Goal: Information Seeking & Learning: Learn about a topic

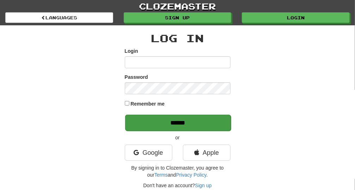
type input "**********"
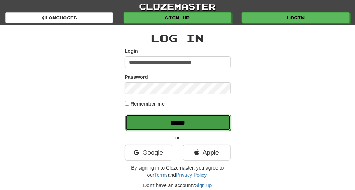
click at [149, 128] on input "******" at bounding box center [178, 123] width 106 height 16
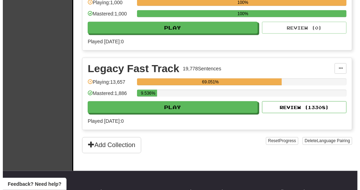
scroll to position [277, 0]
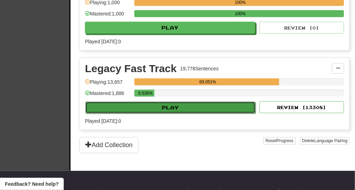
click at [227, 106] on button "Play" at bounding box center [170, 108] width 170 height 12
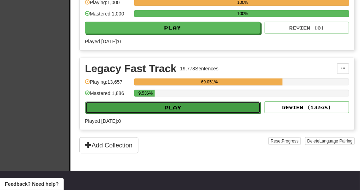
select select "**"
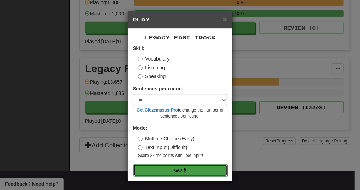
click at [206, 167] on button "Go" at bounding box center [180, 171] width 95 height 12
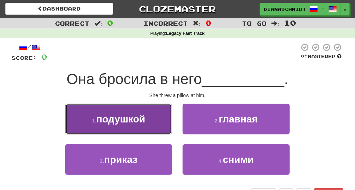
click at [149, 128] on button "1 . подушкой" at bounding box center [118, 119] width 107 height 31
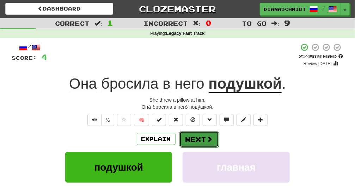
click at [200, 139] on button "Next" at bounding box center [200, 140] width 40 height 16
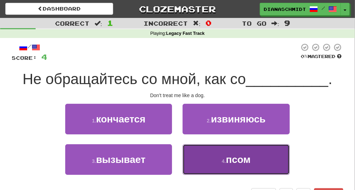
click at [222, 169] on button "4 . псом" at bounding box center [236, 160] width 107 height 31
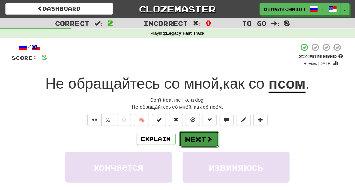
click at [188, 142] on button "Next" at bounding box center [200, 140] width 40 height 16
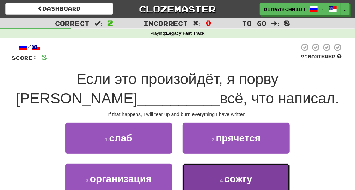
click at [260, 178] on button "4 . сожгу" at bounding box center [236, 179] width 107 height 31
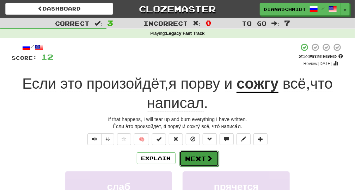
click at [202, 159] on button "Next" at bounding box center [200, 159] width 40 height 16
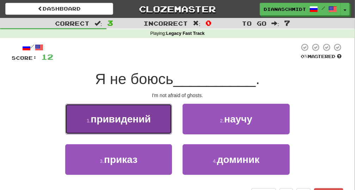
click at [132, 128] on button "1 . привидений" at bounding box center [118, 119] width 107 height 31
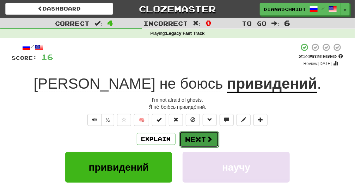
click at [209, 142] on span at bounding box center [210, 139] width 6 height 6
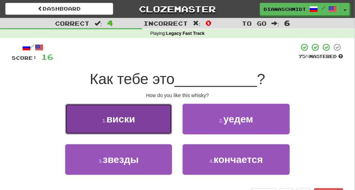
click at [166, 128] on button "1 . виски" at bounding box center [118, 119] width 107 height 31
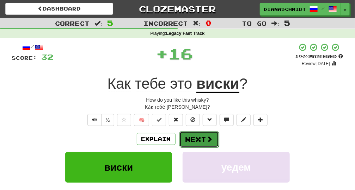
click at [189, 138] on button "Next" at bounding box center [200, 140] width 40 height 16
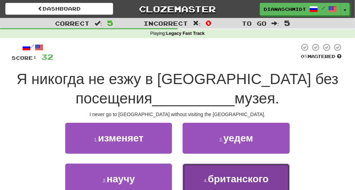
click at [224, 181] on span "британского" at bounding box center [238, 179] width 61 height 11
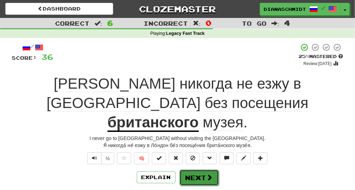
click at [207, 170] on button "Next" at bounding box center [200, 178] width 40 height 16
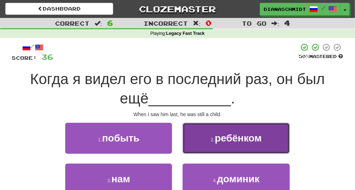
click at [249, 139] on span "ребёнком" at bounding box center [238, 138] width 47 height 11
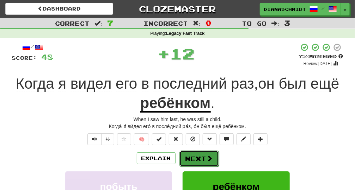
click at [193, 156] on button "Next" at bounding box center [200, 159] width 40 height 16
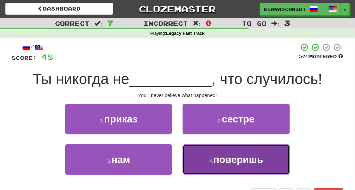
click at [193, 168] on button "4 . поверишь" at bounding box center [236, 160] width 107 height 31
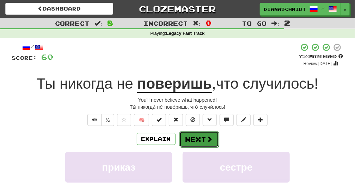
click at [213, 145] on button "Next" at bounding box center [200, 140] width 40 height 16
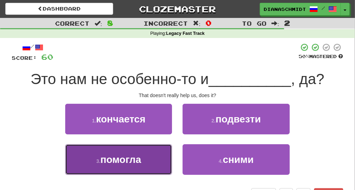
click at [121, 159] on span "помогла" at bounding box center [121, 159] width 41 height 11
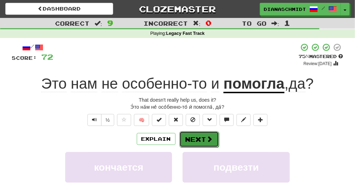
click at [189, 137] on button "Next" at bounding box center [200, 140] width 40 height 16
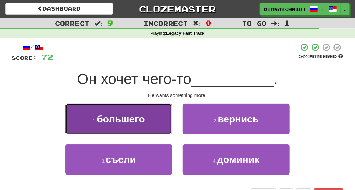
click at [128, 126] on button "1 . большего" at bounding box center [118, 119] width 107 height 31
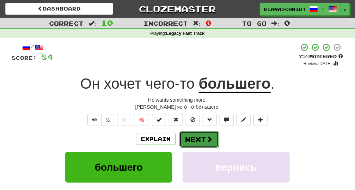
click at [194, 135] on button "Next" at bounding box center [200, 140] width 40 height 16
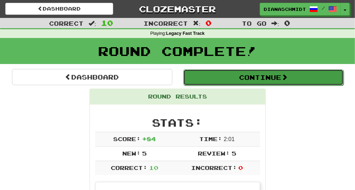
click at [227, 70] on button "Continue" at bounding box center [263, 77] width 160 height 16
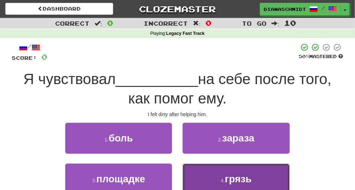
click at [243, 178] on span "грязь" at bounding box center [238, 179] width 27 height 11
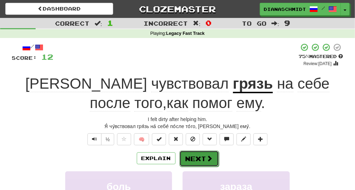
click at [189, 163] on button "Next" at bounding box center [200, 159] width 40 height 16
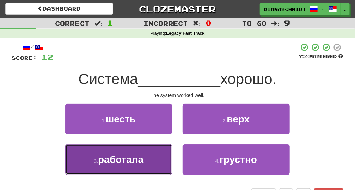
click at [126, 157] on span "работала" at bounding box center [120, 159] width 45 height 11
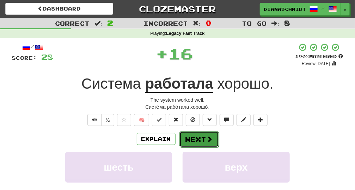
click at [198, 138] on button "Next" at bounding box center [200, 140] width 40 height 16
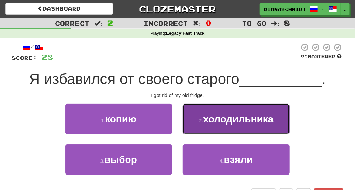
click at [238, 123] on span "холодильника" at bounding box center [238, 119] width 70 height 11
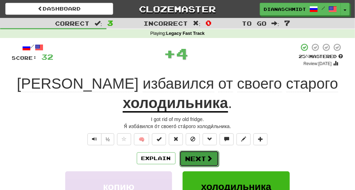
click at [207, 156] on span at bounding box center [210, 159] width 6 height 6
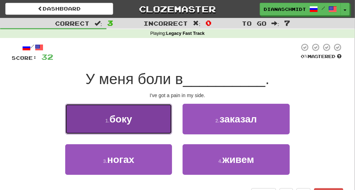
click at [126, 130] on button "1 . боку" at bounding box center [118, 119] width 107 height 31
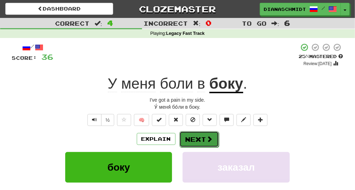
click at [195, 144] on button "Next" at bounding box center [200, 140] width 40 height 16
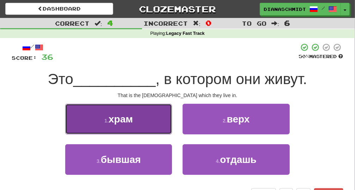
click at [111, 120] on span "храм" at bounding box center [121, 119] width 24 height 11
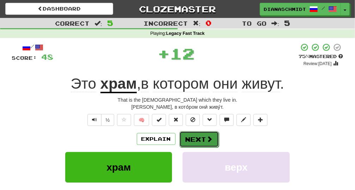
click at [206, 143] on button "Next" at bounding box center [200, 140] width 40 height 16
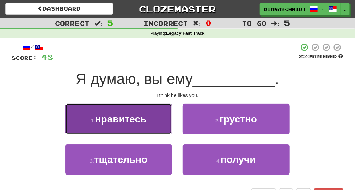
click at [150, 130] on button "1 . нравитесь" at bounding box center [118, 119] width 107 height 31
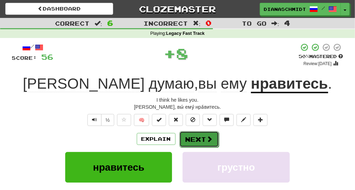
click at [210, 135] on button "Next" at bounding box center [200, 140] width 40 height 16
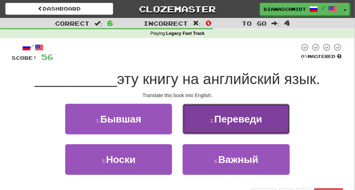
click at [217, 131] on button "2 . Переведи" at bounding box center [236, 119] width 107 height 31
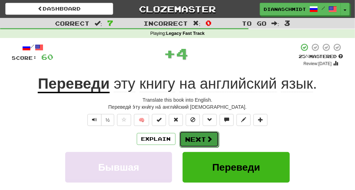
click at [203, 135] on button "Next" at bounding box center [200, 140] width 40 height 16
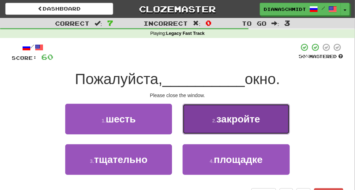
click at [213, 130] on button "2 . закройте" at bounding box center [236, 119] width 107 height 31
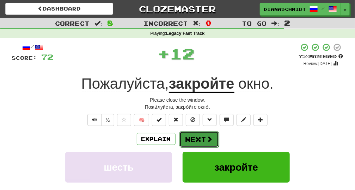
click at [209, 134] on button "Next" at bounding box center [200, 140] width 40 height 16
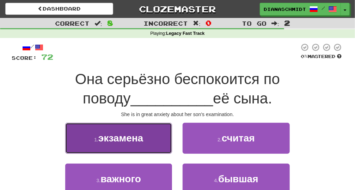
click at [127, 146] on button "1 . экзамена" at bounding box center [118, 138] width 107 height 31
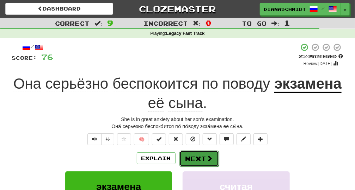
click at [203, 158] on button "Next" at bounding box center [200, 159] width 40 height 16
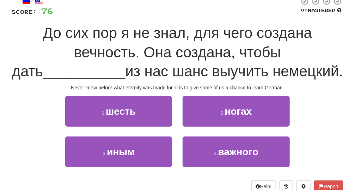
scroll to position [45, 0]
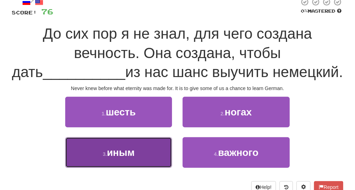
click at [135, 160] on button "3 . иным" at bounding box center [118, 153] width 107 height 31
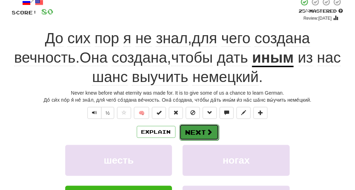
click at [208, 138] on button "Next" at bounding box center [200, 132] width 40 height 16
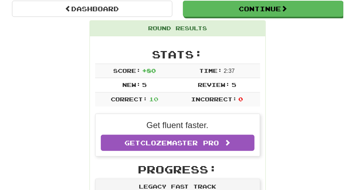
scroll to position [77, 0]
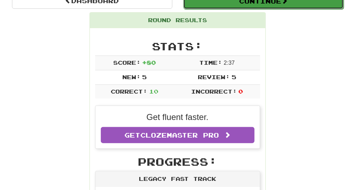
click at [243, 2] on button "Continue" at bounding box center [263, 1] width 160 height 16
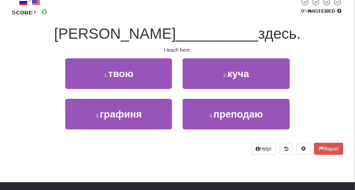
scroll to position [37, 0]
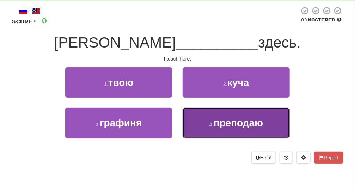
click at [194, 129] on button "4 . преподаю" at bounding box center [236, 123] width 107 height 31
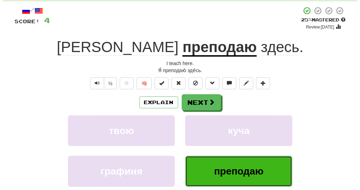
scroll to position [0, 0]
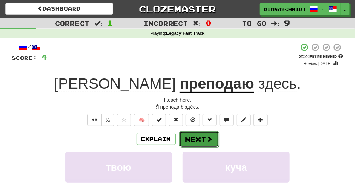
click at [194, 138] on button "Next" at bounding box center [200, 140] width 40 height 16
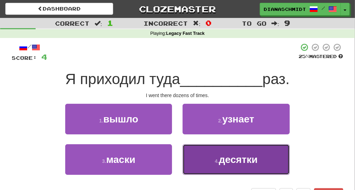
click at [201, 163] on button "4 . десятки" at bounding box center [236, 160] width 107 height 31
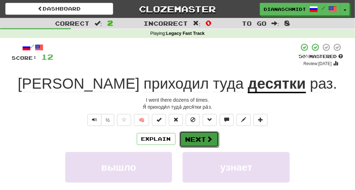
click at [202, 140] on button "Next" at bounding box center [200, 140] width 40 height 16
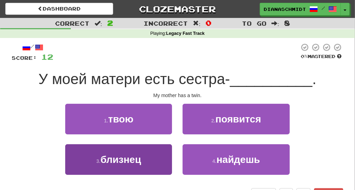
click at [171, 162] on div "3 . близнец" at bounding box center [118, 165] width 117 height 41
click at [164, 163] on button "3 . близнец" at bounding box center [118, 160] width 107 height 31
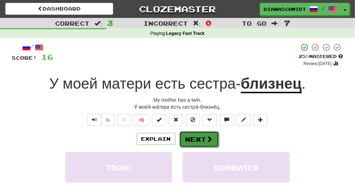
click at [209, 136] on span at bounding box center [210, 139] width 6 height 6
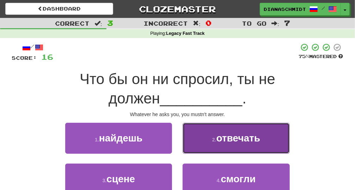
click at [204, 139] on button "2 . отвечать" at bounding box center [236, 138] width 107 height 31
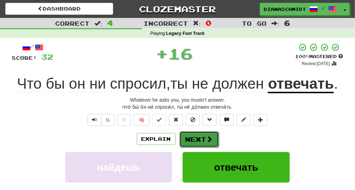
click at [203, 141] on button "Next" at bounding box center [200, 140] width 40 height 16
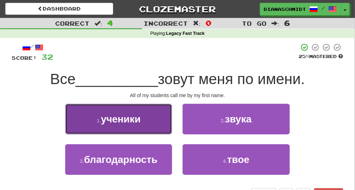
click at [134, 124] on span "ученики" at bounding box center [121, 119] width 40 height 11
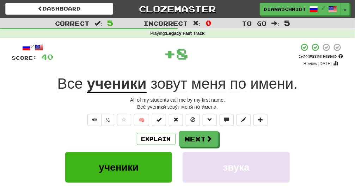
drag, startPoint x: 134, startPoint y: 124, endPoint x: 98, endPoint y: 136, distance: 37.8
click at [98, 136] on div "Explain Next" at bounding box center [178, 139] width 332 height 16
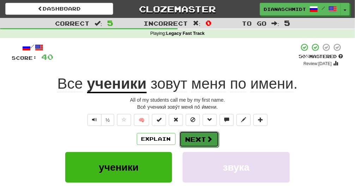
click at [201, 138] on button "Next" at bounding box center [200, 140] width 40 height 16
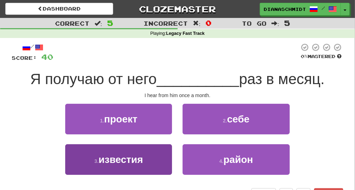
drag, startPoint x: 171, startPoint y: 162, endPoint x: 152, endPoint y: 172, distance: 21.8
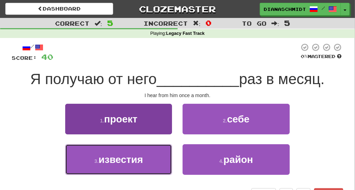
drag, startPoint x: 152, startPoint y: 172, endPoint x: 139, endPoint y: 165, distance: 15.6
click at [139, 165] on button "3 . известия" at bounding box center [118, 160] width 107 height 31
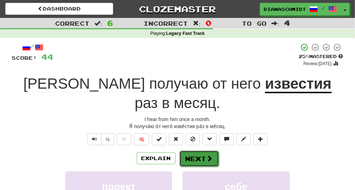
click at [210, 156] on span at bounding box center [210, 159] width 6 height 6
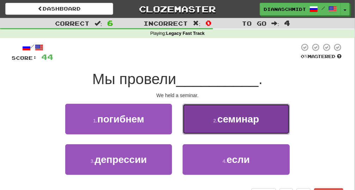
click at [213, 124] on button "2 . семинар" at bounding box center [236, 119] width 107 height 31
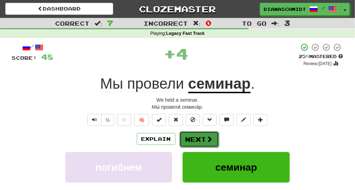
click at [201, 136] on button "Next" at bounding box center [200, 140] width 40 height 16
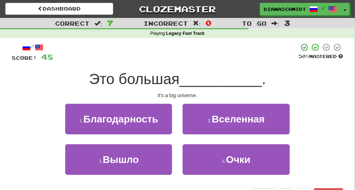
click at [201, 136] on div "2 . Вселенная" at bounding box center [235, 124] width 117 height 41
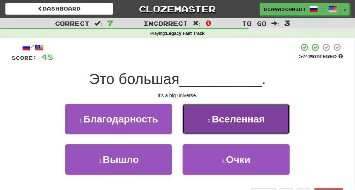
click at [201, 131] on button "2 . Вселенная" at bounding box center [236, 119] width 107 height 31
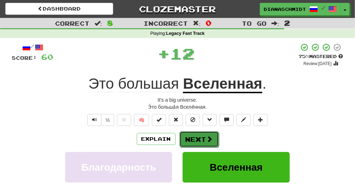
click at [198, 137] on button "Next" at bounding box center [200, 140] width 40 height 16
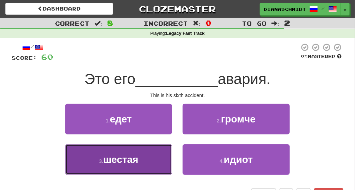
click at [157, 168] on button "3 . шестая" at bounding box center [118, 160] width 107 height 31
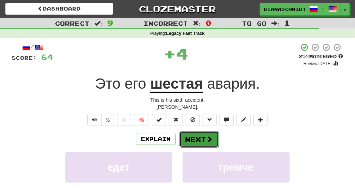
click at [191, 136] on button "Next" at bounding box center [200, 140] width 40 height 16
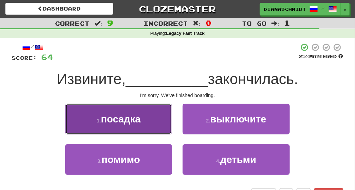
click at [150, 125] on button "1 . посадка" at bounding box center [118, 119] width 107 height 31
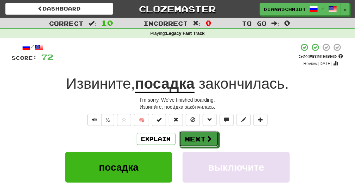
click at [205, 144] on button "Next" at bounding box center [199, 139] width 40 height 16
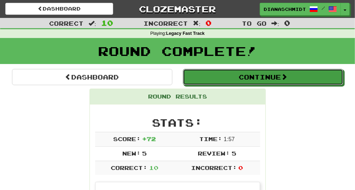
click at [229, 82] on button "Continue" at bounding box center [263, 77] width 160 height 16
